Goal: Transaction & Acquisition: Purchase product/service

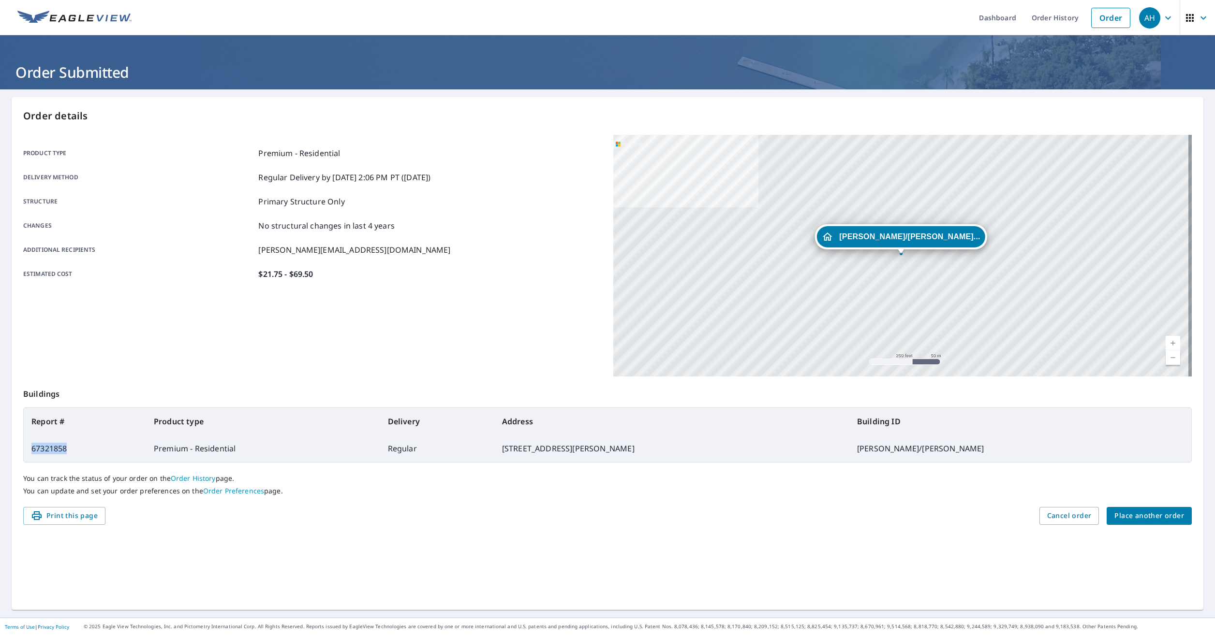
click at [1137, 516] on span "Place another order" at bounding box center [1149, 516] width 70 height 12
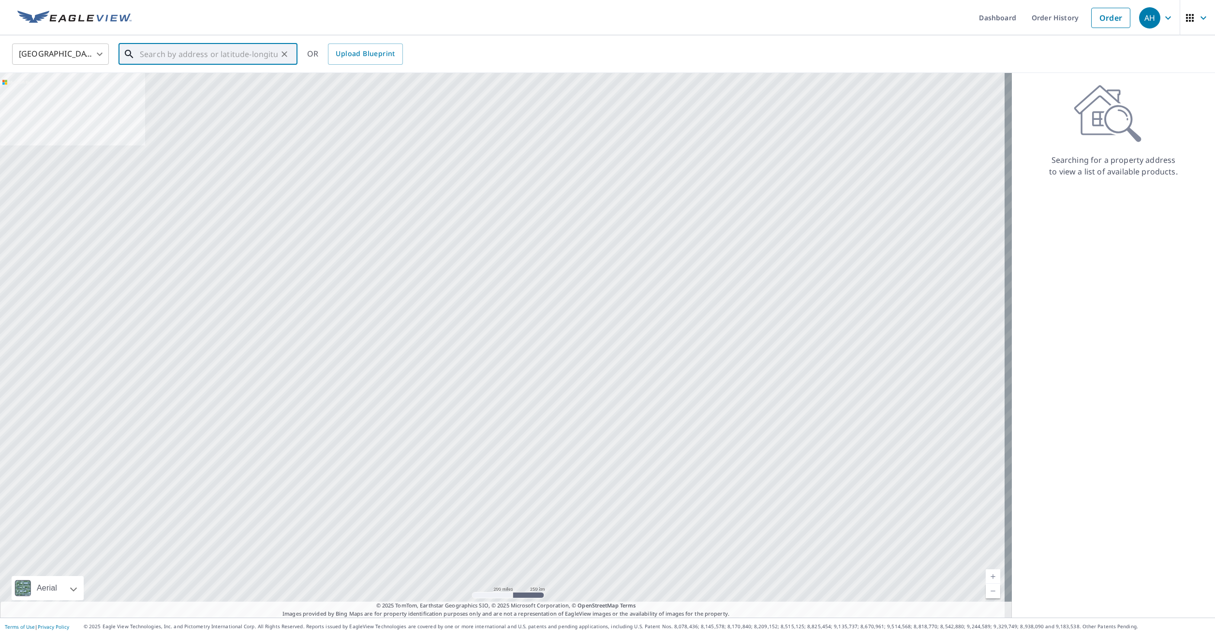
paste input "[STREET_ADDRESS][PERSON_NAME]"
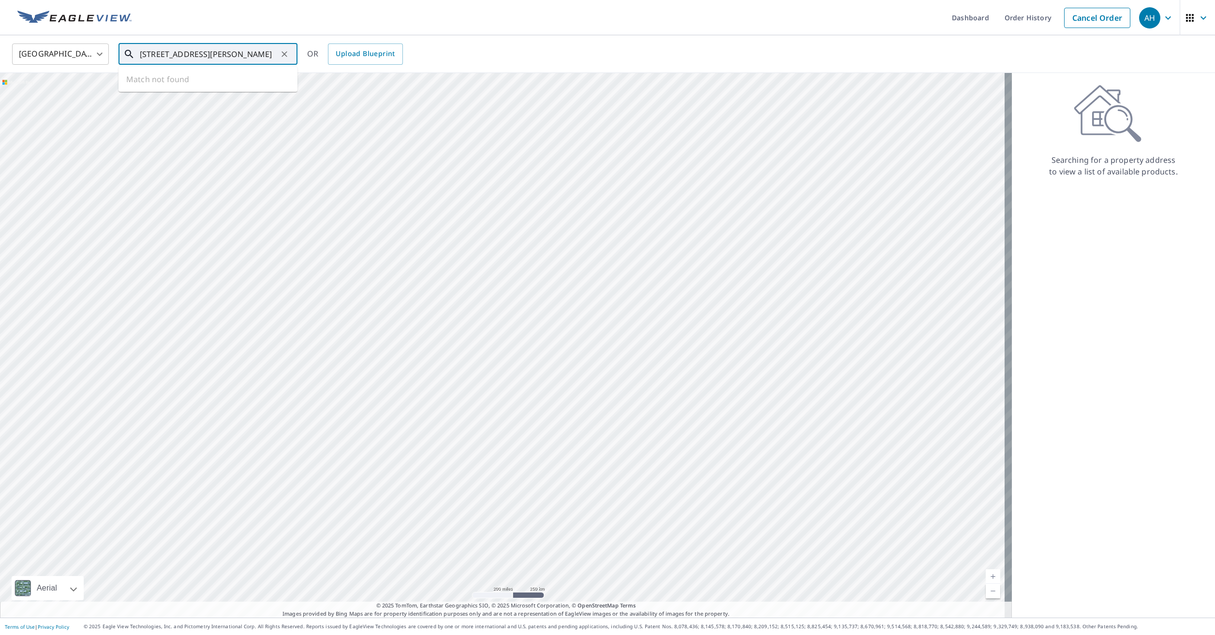
scroll to position [0, 8]
click at [211, 89] on p "Lansing, MI 48906" at bounding box center [214, 93] width 152 height 10
type input "[STREET_ADDRESS][PERSON_NAME]"
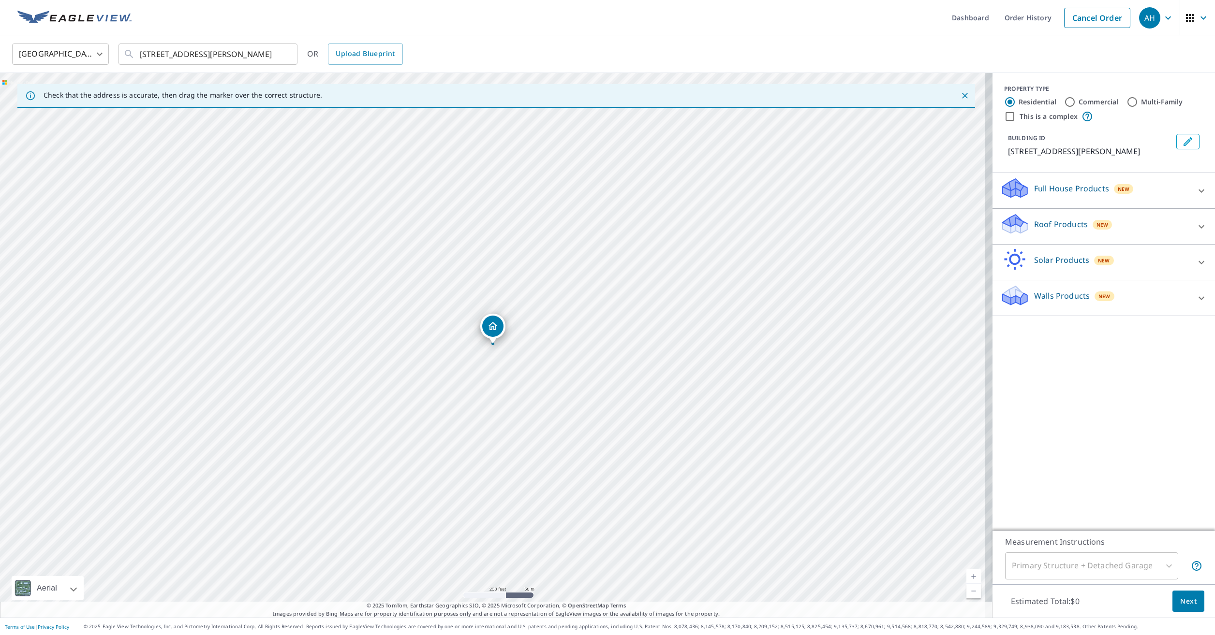
click at [1182, 142] on icon "Edit building 1" at bounding box center [1188, 142] width 12 height 12
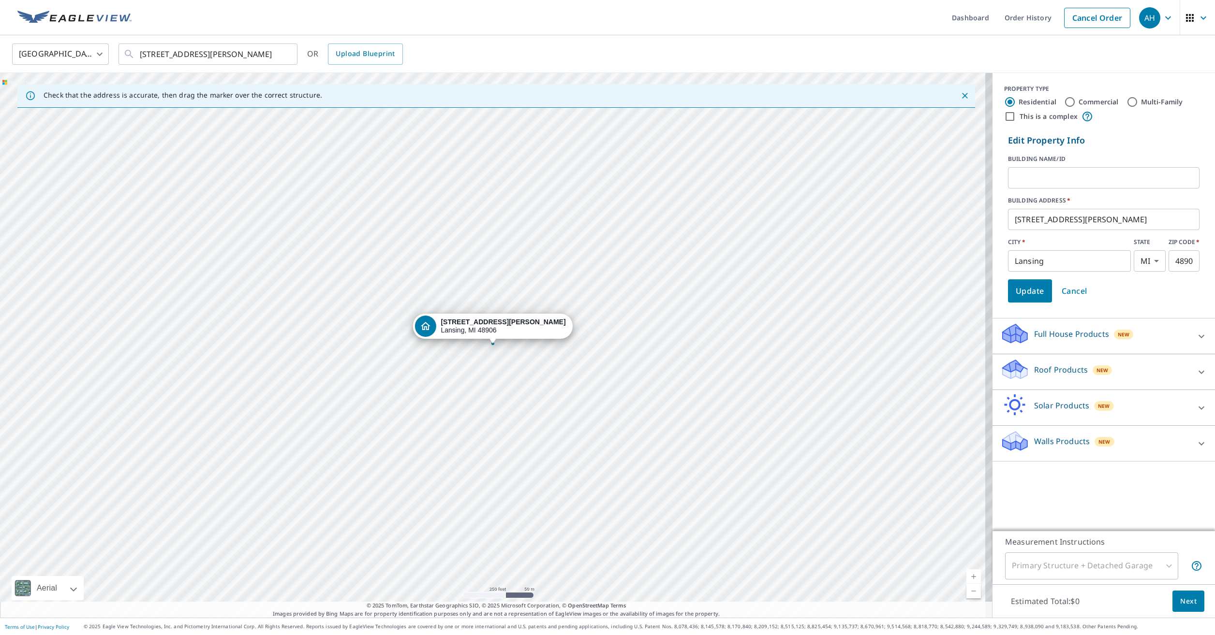
click at [1050, 169] on input "text" at bounding box center [1104, 177] width 192 height 27
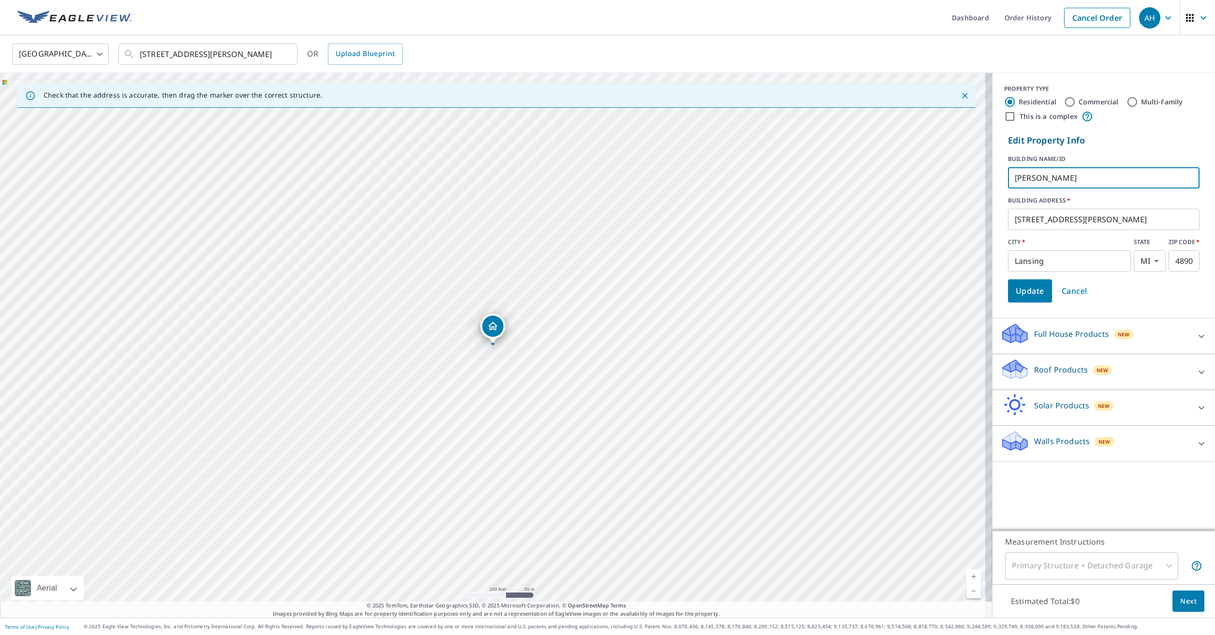
type input "[PERSON_NAME]"
click at [1031, 290] on span "Update" at bounding box center [1030, 291] width 29 height 14
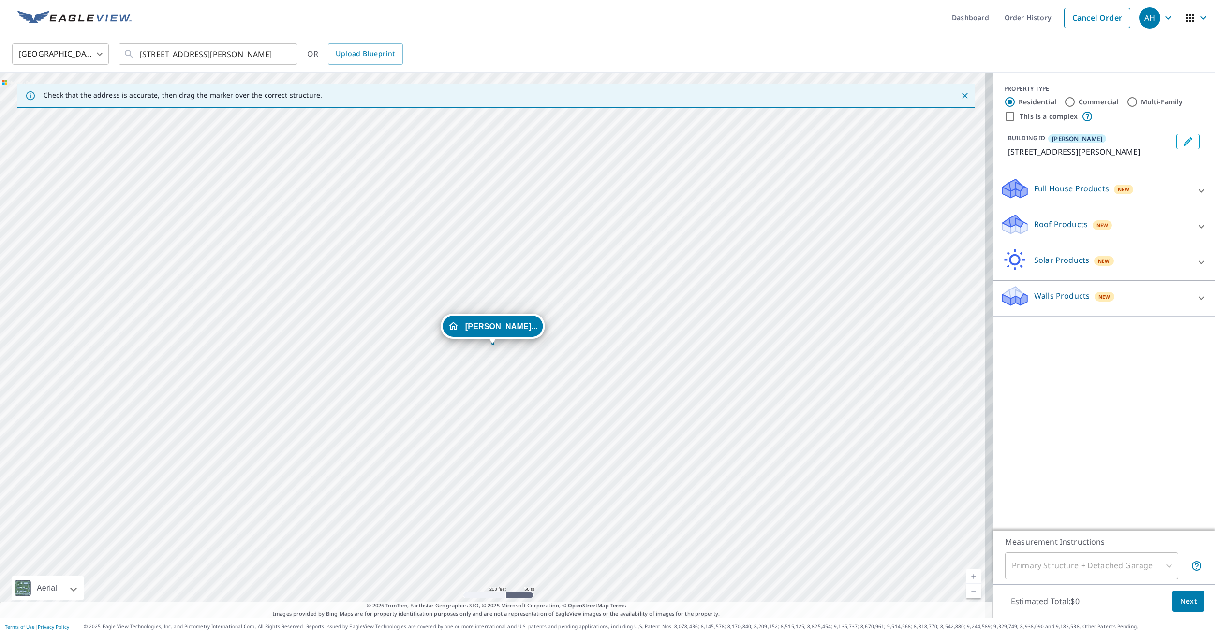
click at [1041, 229] on p "Roof Products" at bounding box center [1061, 225] width 54 height 12
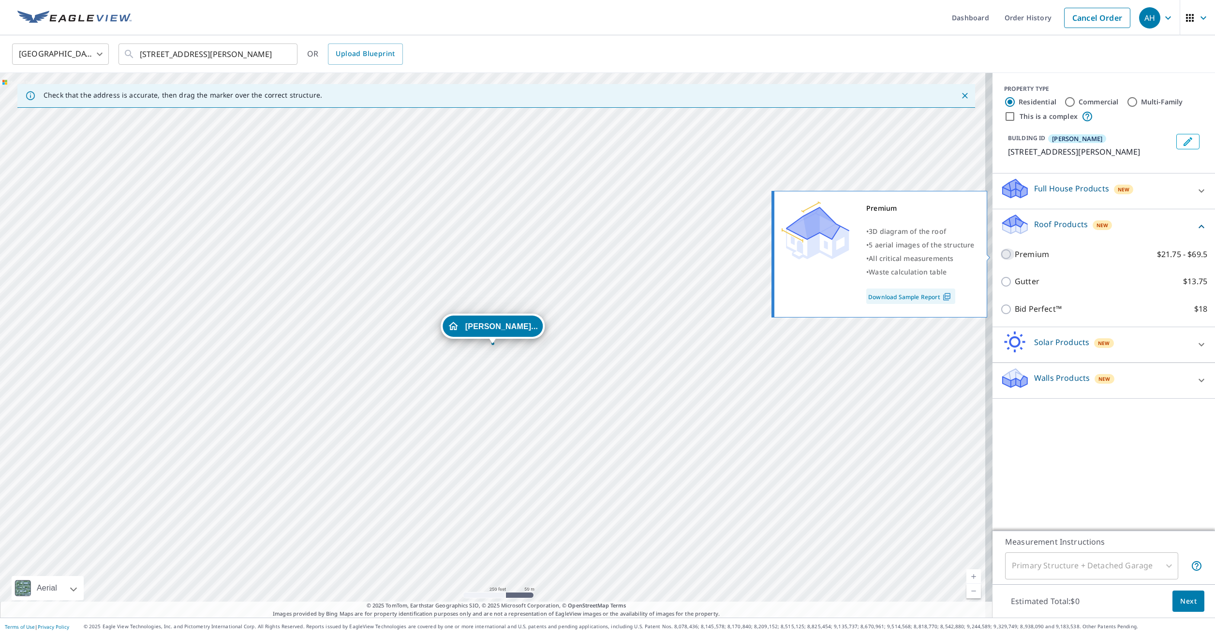
click at [1000, 255] on input "Premium $21.75 - $69.5" at bounding box center [1007, 255] width 15 height 12
checkbox input "true"
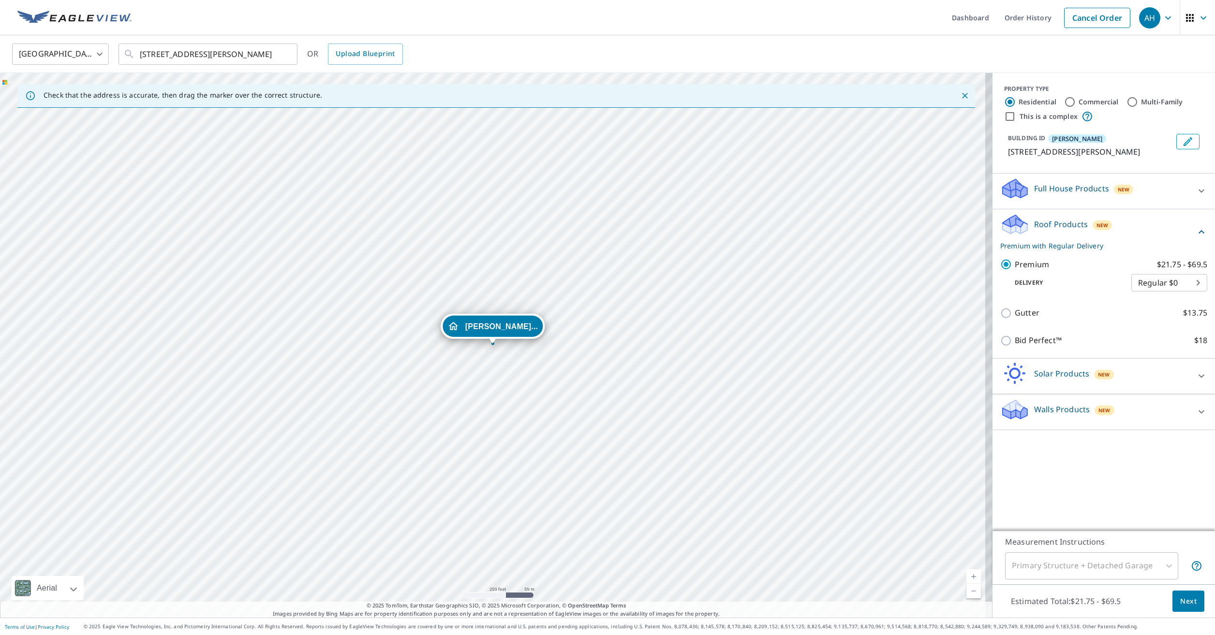
click at [1148, 22] on div "AH" at bounding box center [1149, 17] width 21 height 21
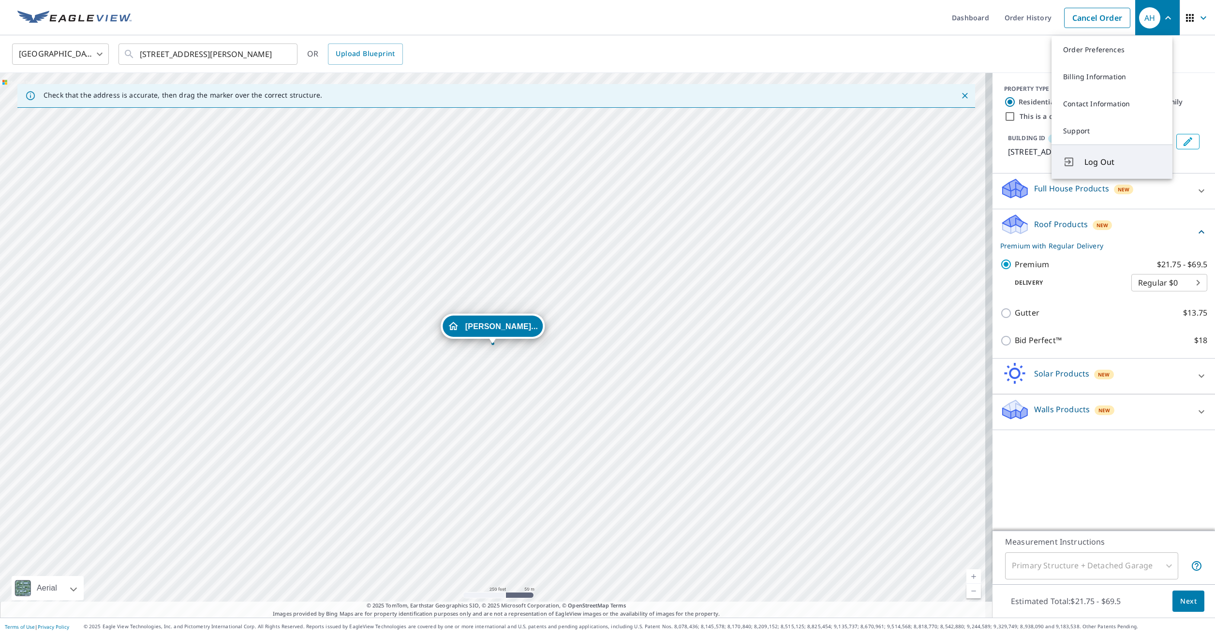
click at [1084, 161] on button "Log Out" at bounding box center [1111, 162] width 121 height 34
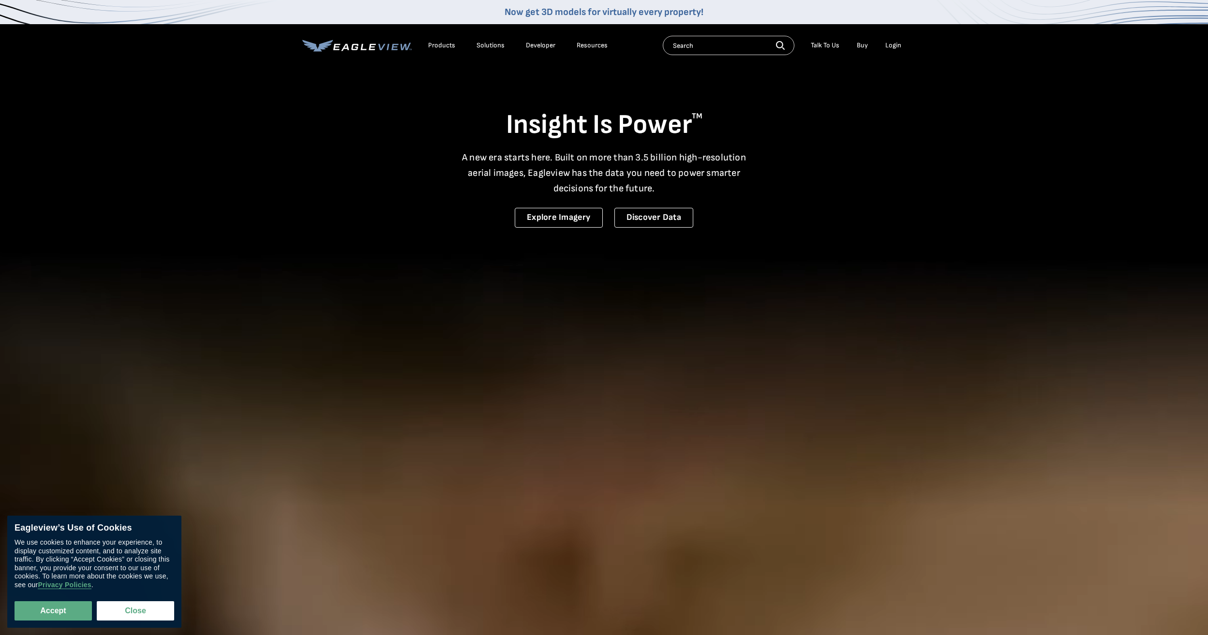
click at [891, 46] on div "Login" at bounding box center [893, 45] width 16 height 9
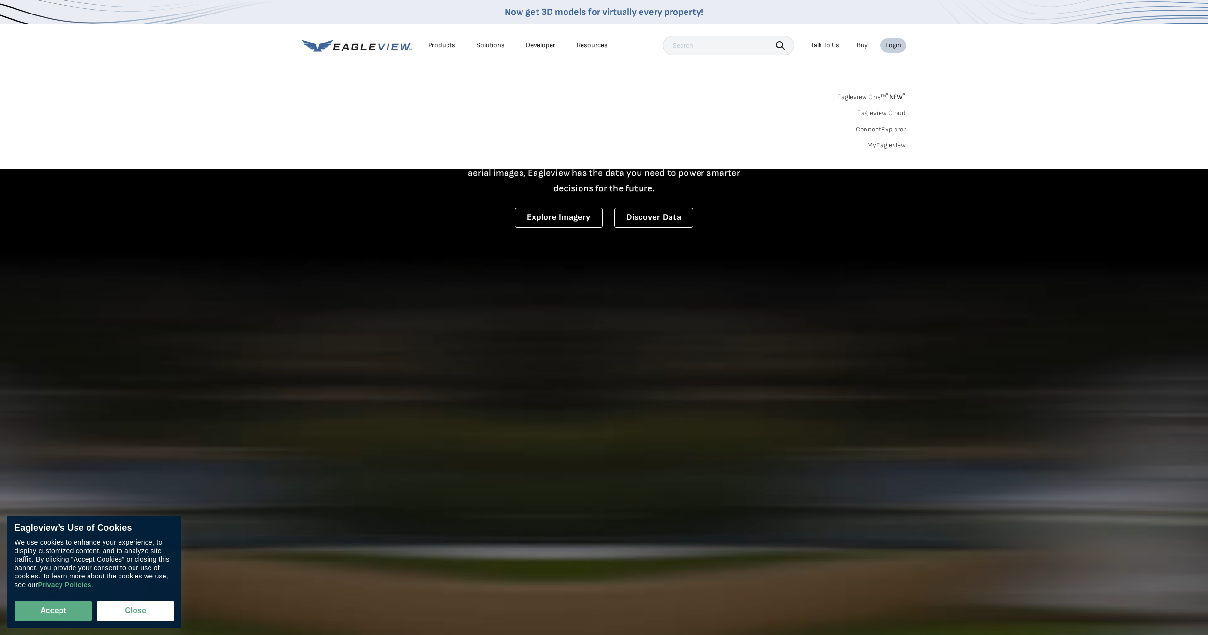
click at [884, 145] on link "MyEagleview" at bounding box center [886, 145] width 39 height 9
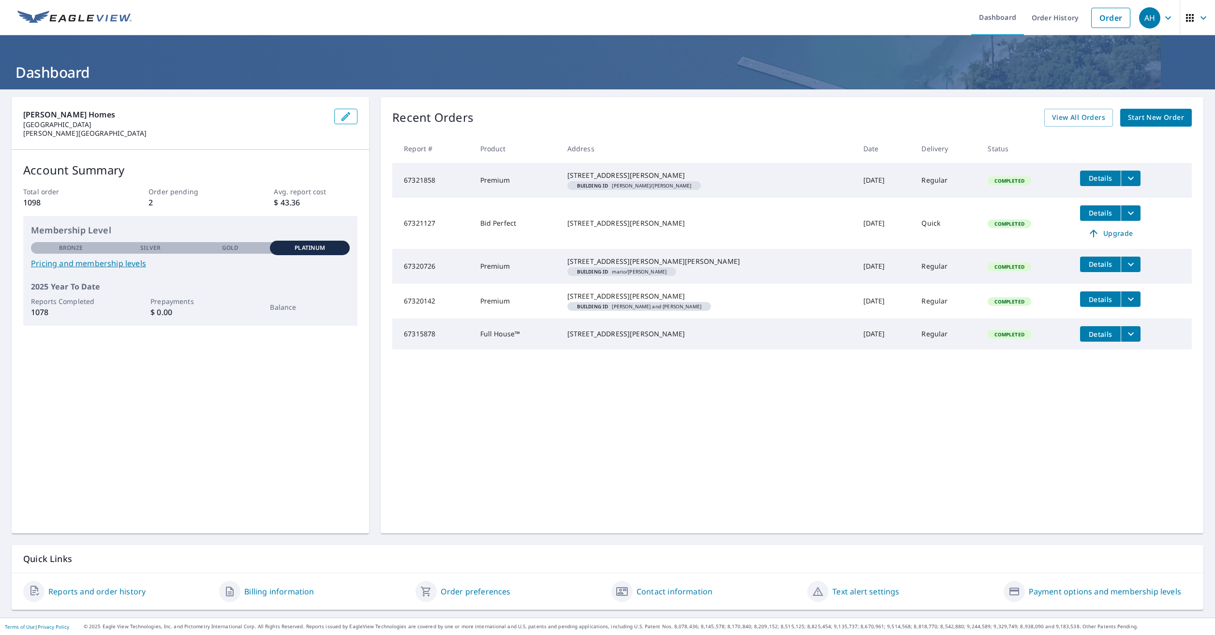
click at [1137, 122] on span "Start New Order" at bounding box center [1156, 118] width 56 height 12
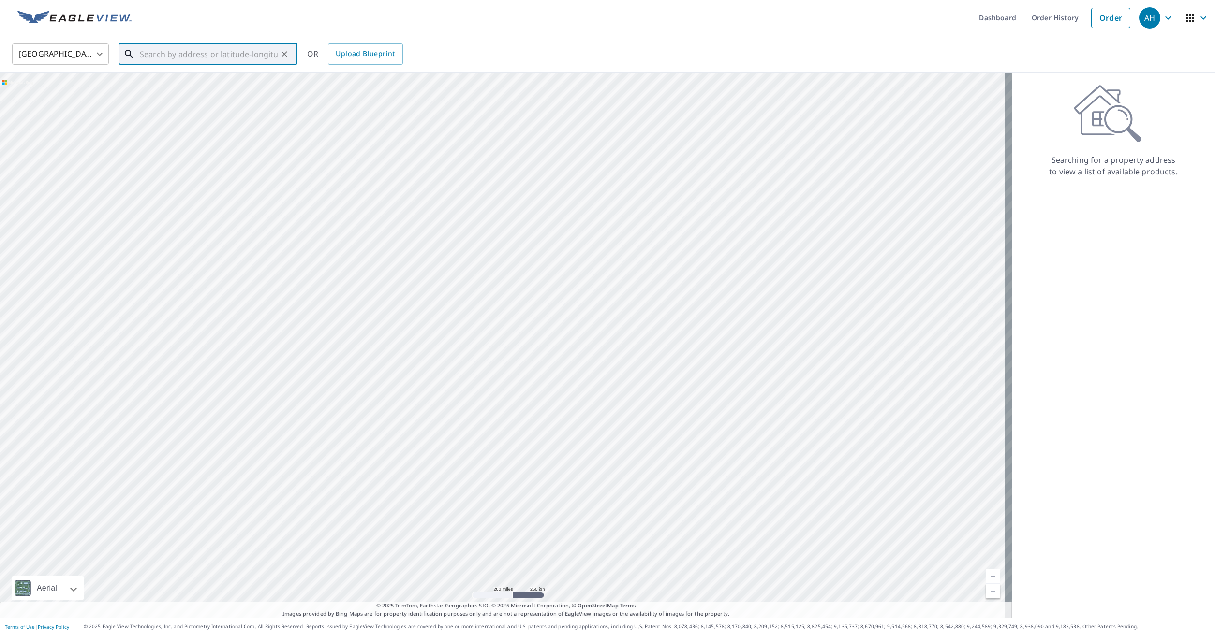
paste input "[STREET_ADDRESS][PERSON_NAME]"
click at [214, 90] on p "Lansing, MI 48906" at bounding box center [214, 93] width 152 height 10
type input "[STREET_ADDRESS][PERSON_NAME]"
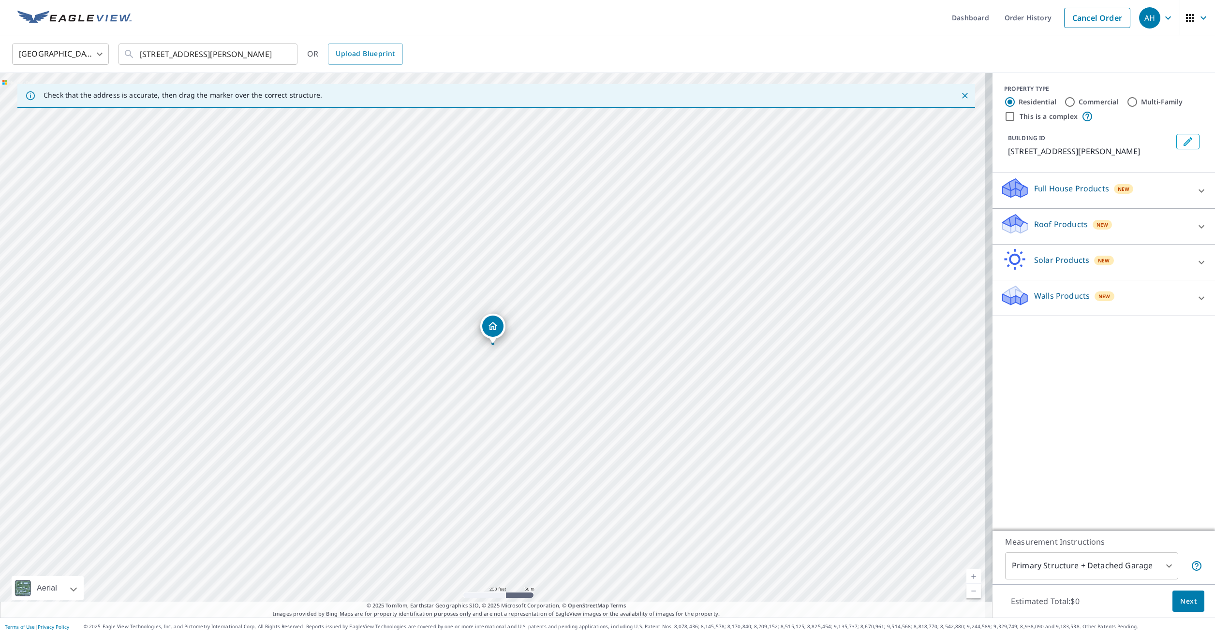
click at [1184, 141] on icon "Edit building 1" at bounding box center [1188, 142] width 12 height 12
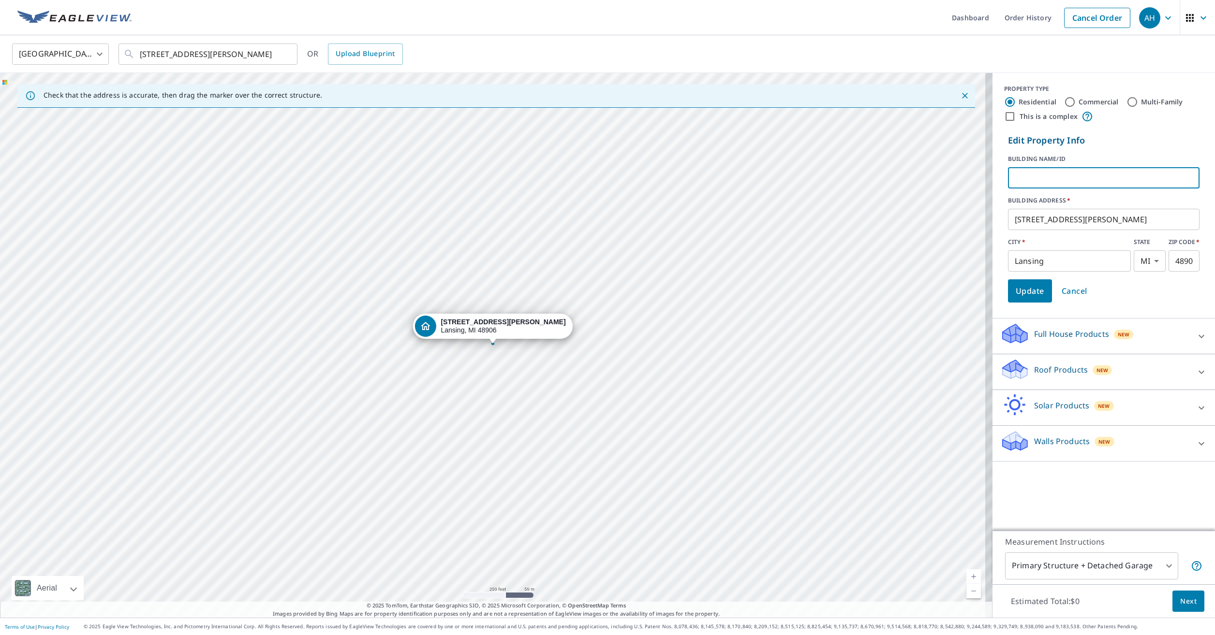
drag, startPoint x: 1110, startPoint y: 167, endPoint x: 1106, endPoint y: 172, distance: 6.8
click at [1109, 168] on input "text" at bounding box center [1104, 177] width 192 height 27
type input "[PERSON_NAME]"
click at [1028, 290] on span "Update" at bounding box center [1030, 291] width 29 height 14
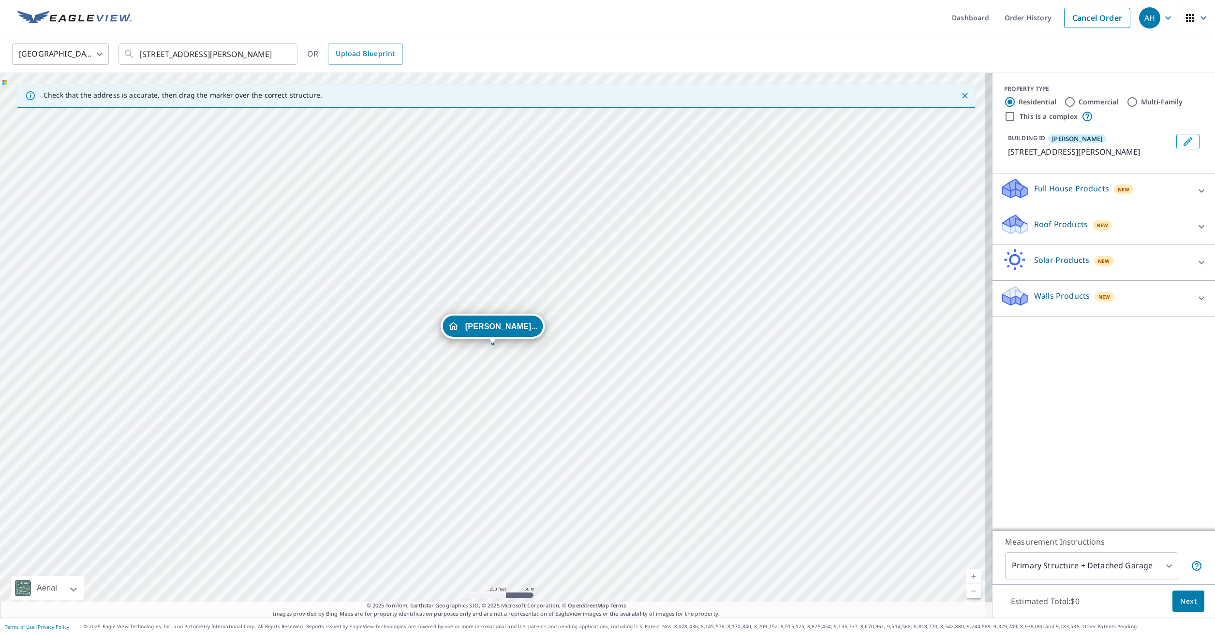
click at [1038, 231] on div "Roof Products New" at bounding box center [1095, 227] width 190 height 28
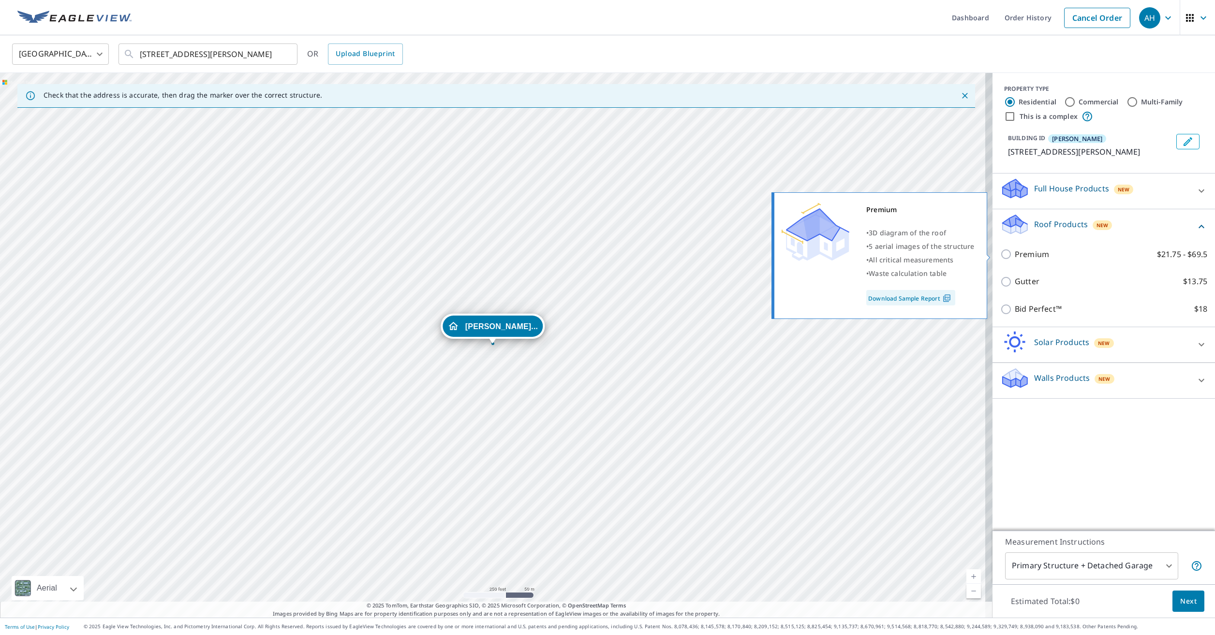
click at [1000, 253] on input "Premium $21.75 - $69.5" at bounding box center [1007, 255] width 15 height 12
checkbox input "true"
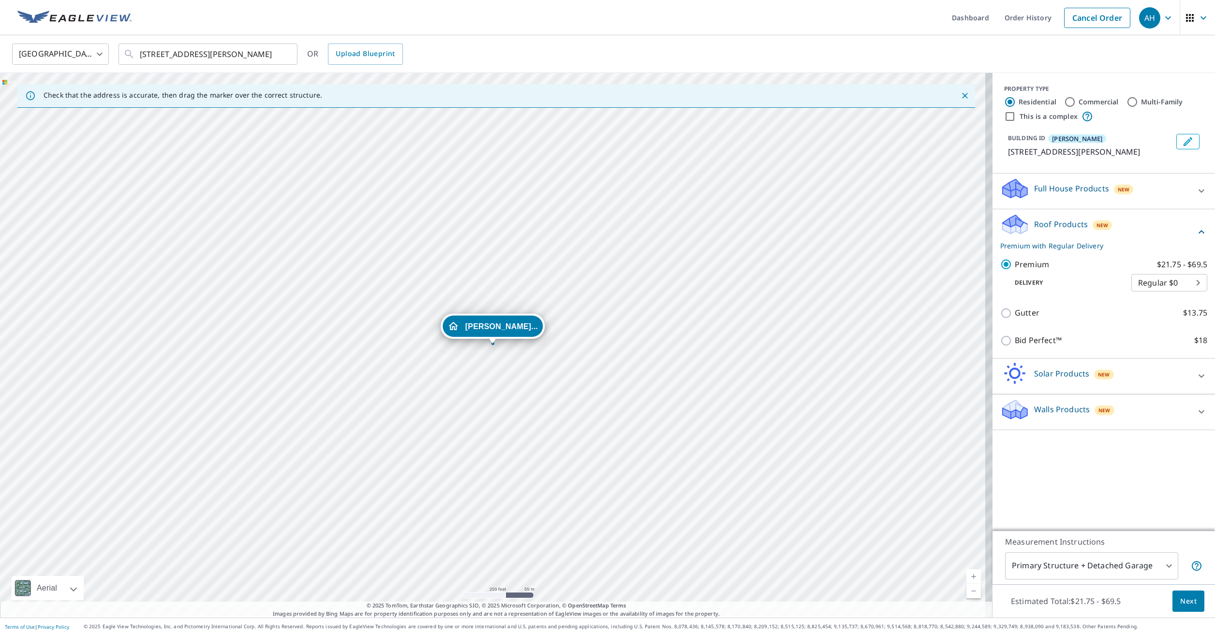
click at [1085, 564] on body "AH AH Dashboard Order History Cancel Order AH United States US ​ 2924 Sheffer A…" at bounding box center [607, 317] width 1215 height 635
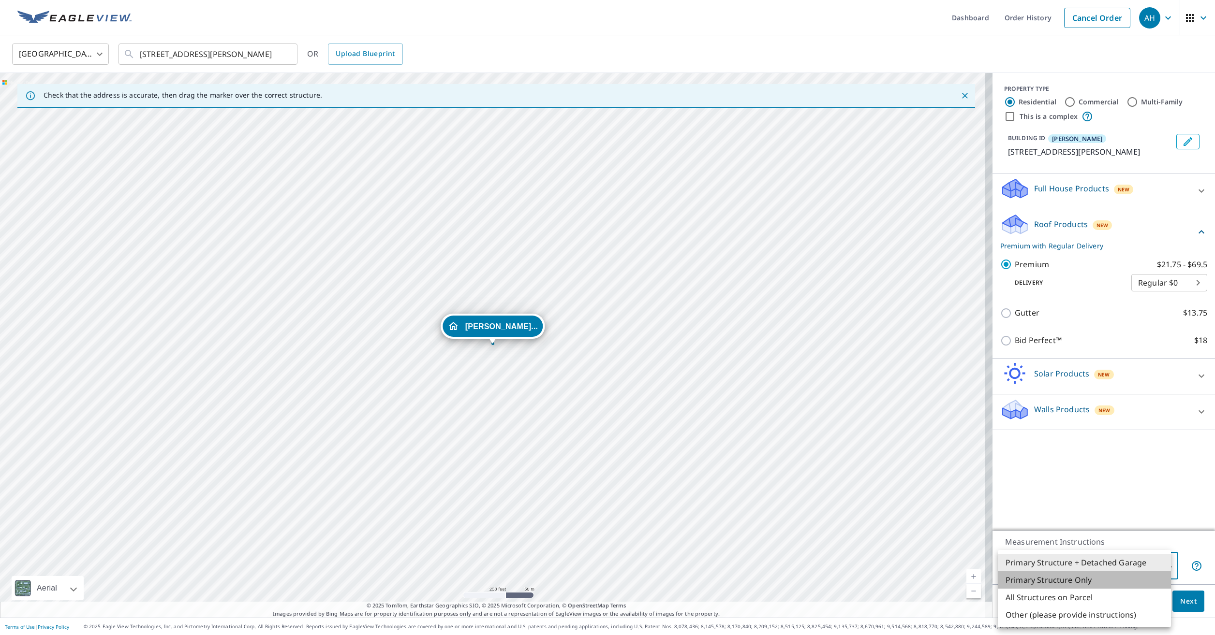
click at [1079, 584] on li "Primary Structure Only" at bounding box center [1084, 580] width 173 height 17
type input "2"
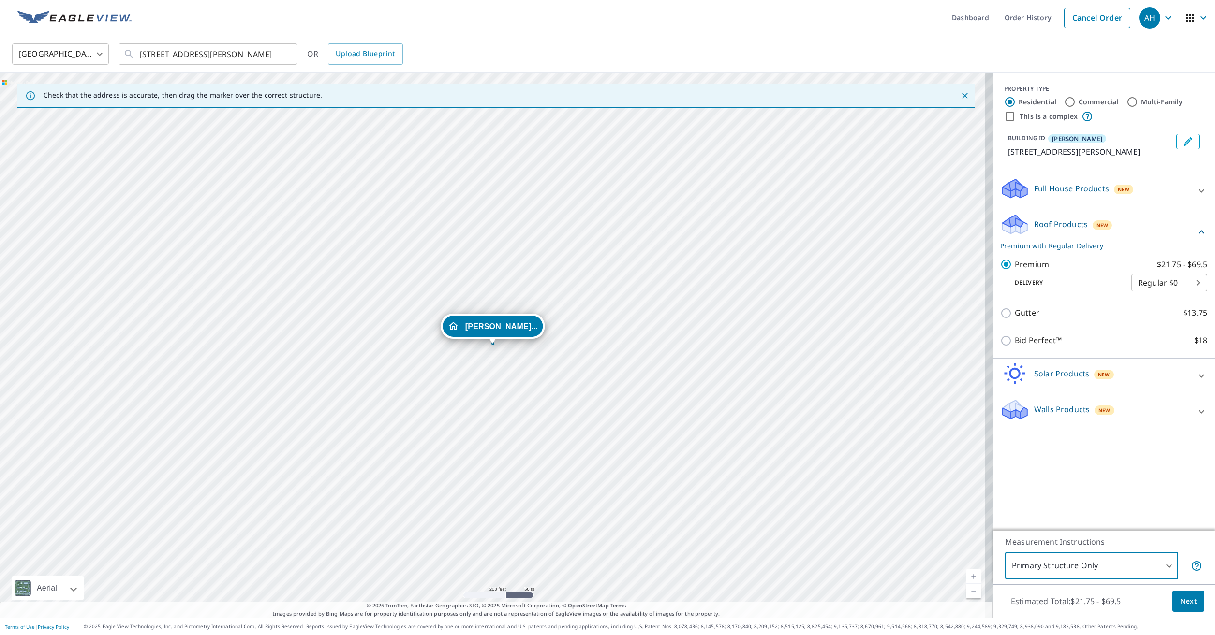
click at [1185, 605] on span "Next" at bounding box center [1188, 602] width 16 height 12
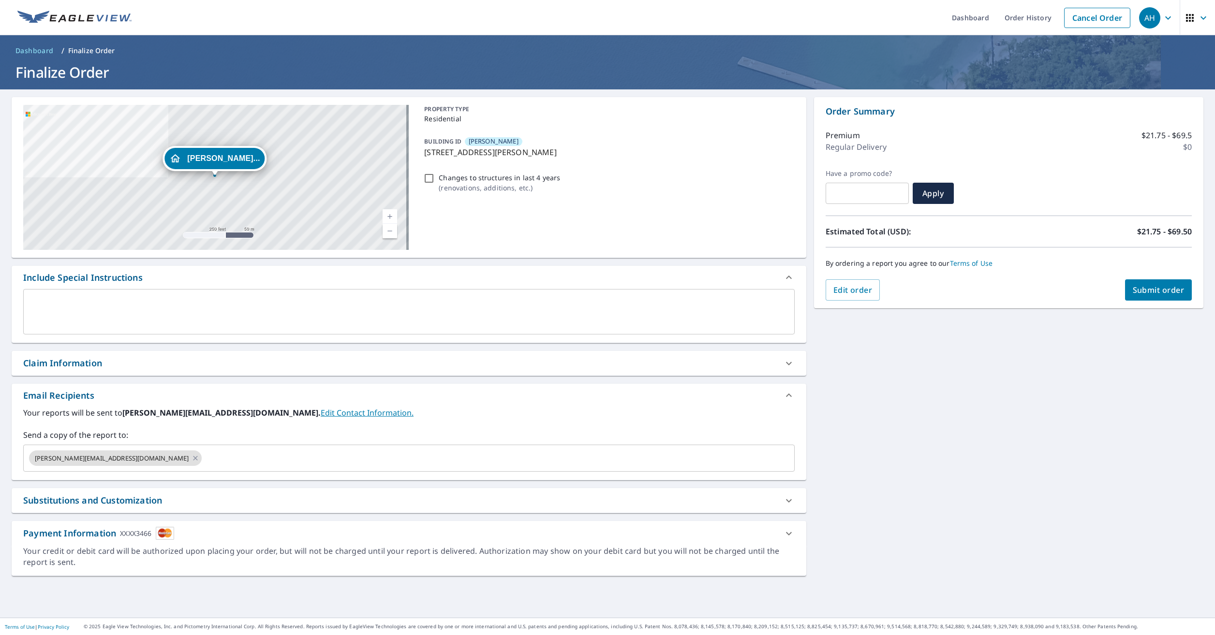
click at [1147, 286] on span "Submit order" at bounding box center [1159, 290] width 52 height 11
checkbox input "true"
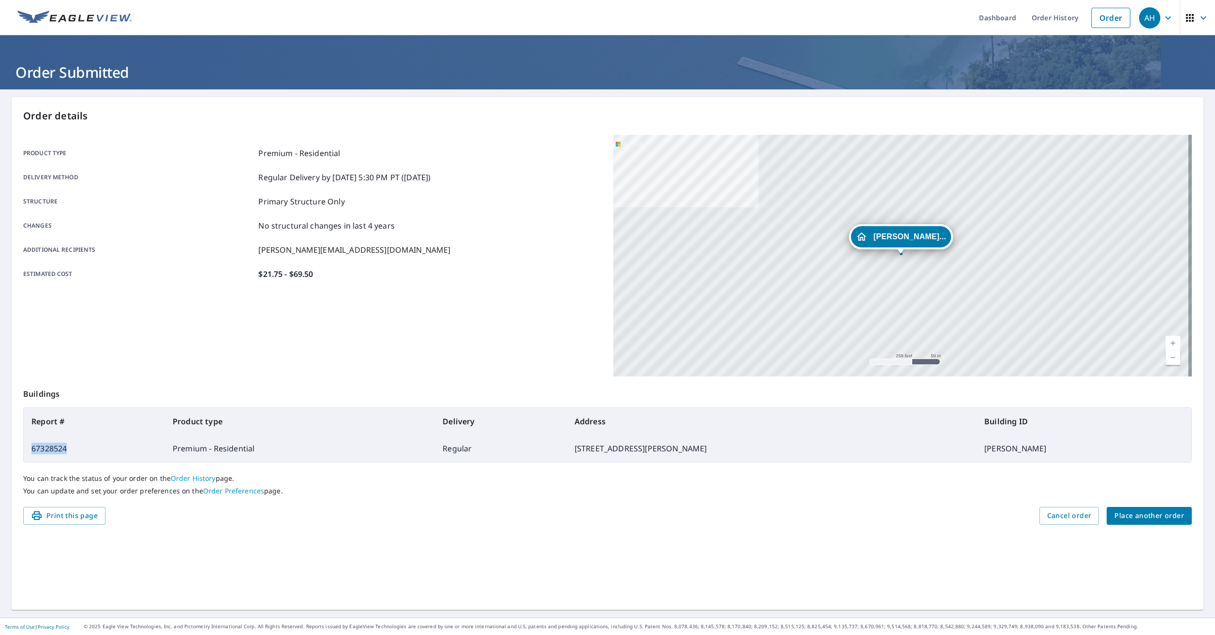
drag, startPoint x: 74, startPoint y: 453, endPoint x: 25, endPoint y: 452, distance: 49.3
click at [25, 452] on td "67328524" at bounding box center [94, 448] width 141 height 27
drag, startPoint x: 25, startPoint y: 452, endPoint x: 38, endPoint y: 450, distance: 12.7
copy td "67328524"
